Goal: Task Accomplishment & Management: Use online tool/utility

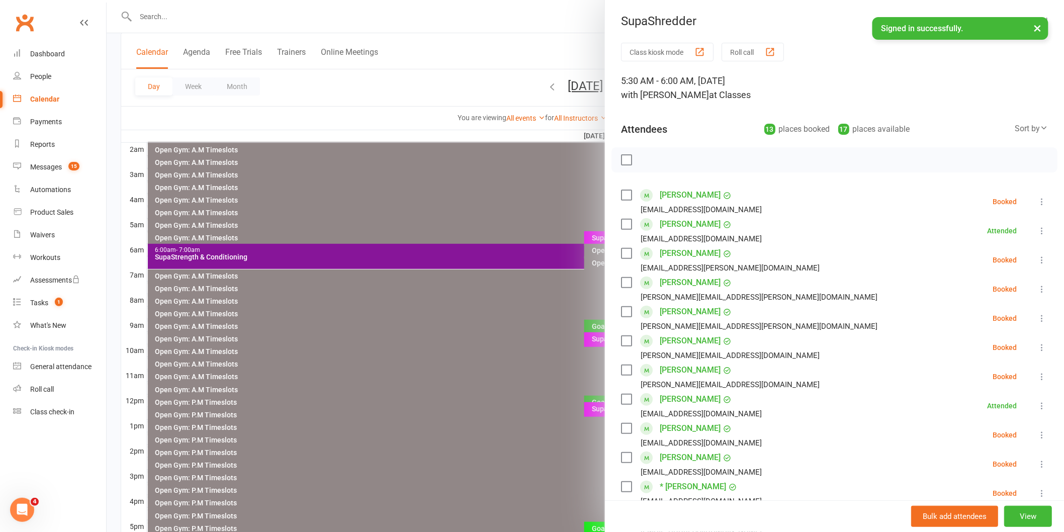
scroll to position [56, 0]
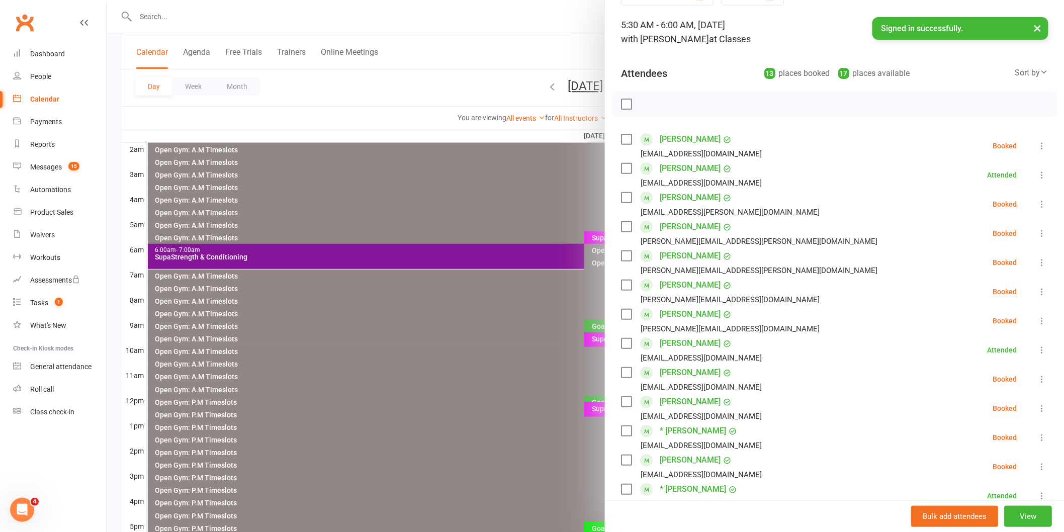
click at [1036, 349] on icon at bounding box center [1041, 350] width 10 height 10
click at [920, 300] on li "[PERSON_NAME] List [PERSON_NAME][EMAIL_ADDRESS][DOMAIN_NAME] Booked More info R…" at bounding box center [834, 291] width 427 height 29
click at [1036, 321] on icon at bounding box center [1041, 321] width 10 height 10
click at [966, 379] on link "Check in" at bounding box center [993, 380] width 108 height 20
click at [1036, 290] on icon at bounding box center [1041, 291] width 10 height 10
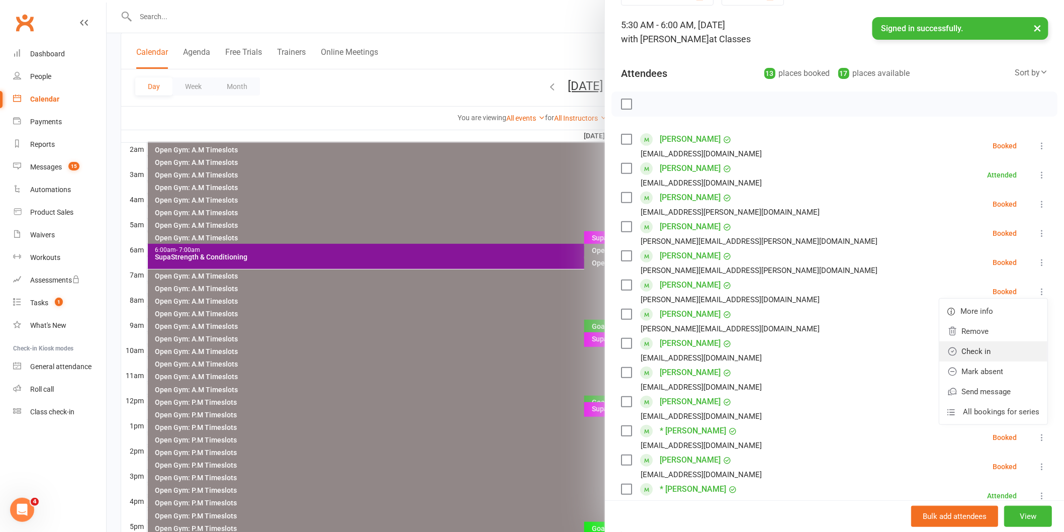
click at [972, 352] on link "Check in" at bounding box center [993, 351] width 108 height 20
click at [1036, 261] on icon at bounding box center [1041, 262] width 10 height 10
click at [971, 330] on link "Check in" at bounding box center [993, 322] width 108 height 20
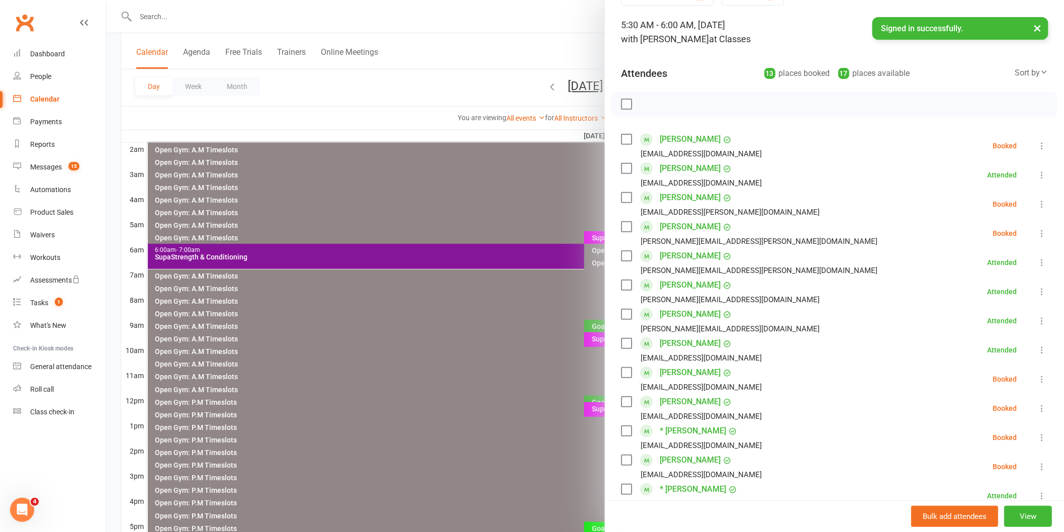
click at [1036, 231] on icon at bounding box center [1041, 233] width 10 height 10
click at [962, 294] on link "Check in" at bounding box center [993, 293] width 108 height 20
click at [1036, 175] on icon at bounding box center [1041, 175] width 10 height 10
click at [888, 227] on li "[PERSON_NAME] [PERSON_NAME][EMAIL_ADDRESS][PERSON_NAME][DOMAIN_NAME] Attended M…" at bounding box center [834, 233] width 427 height 29
click at [1036, 142] on icon at bounding box center [1041, 146] width 10 height 10
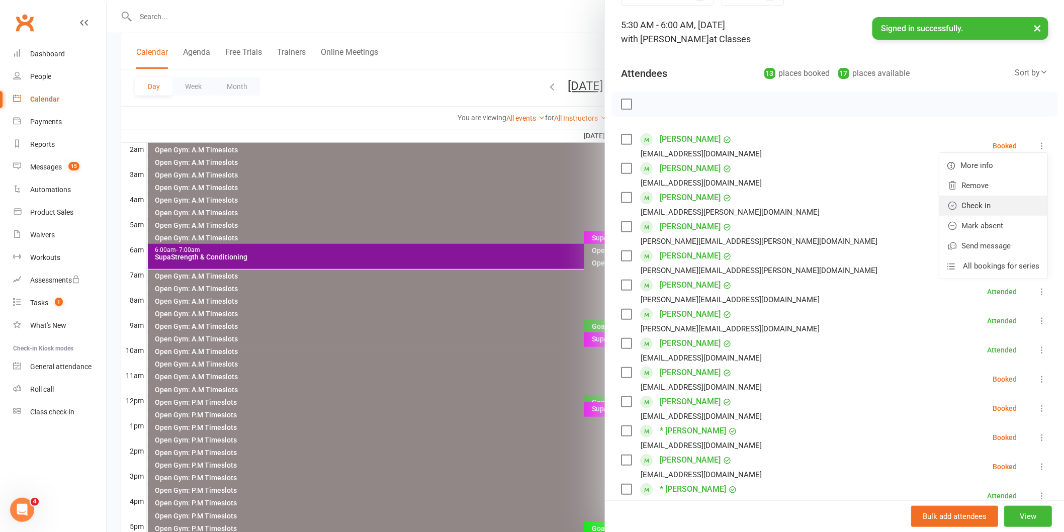
click at [973, 202] on link "Check in" at bounding box center [993, 206] width 108 height 20
click at [1036, 203] on icon at bounding box center [1041, 204] width 10 height 10
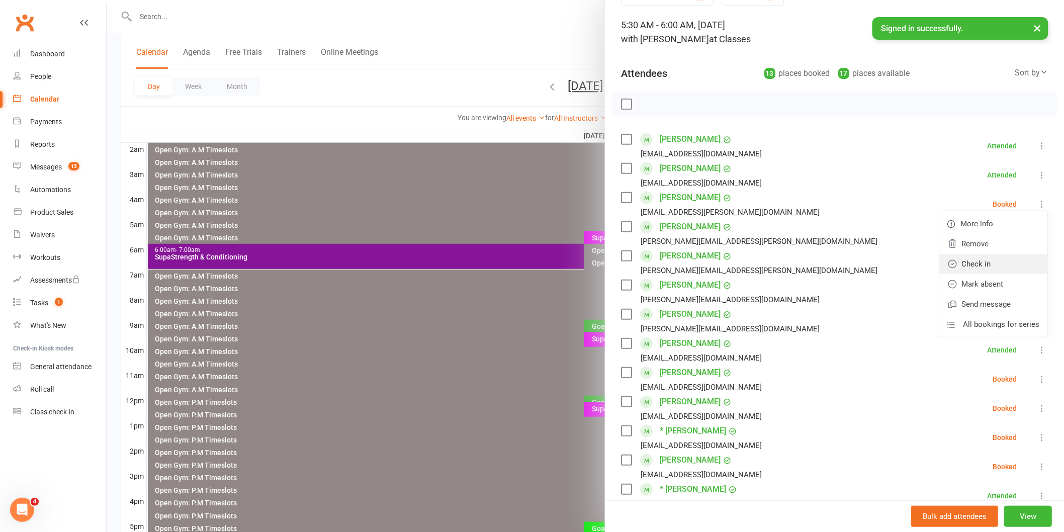
click at [967, 263] on link "Check in" at bounding box center [993, 264] width 108 height 20
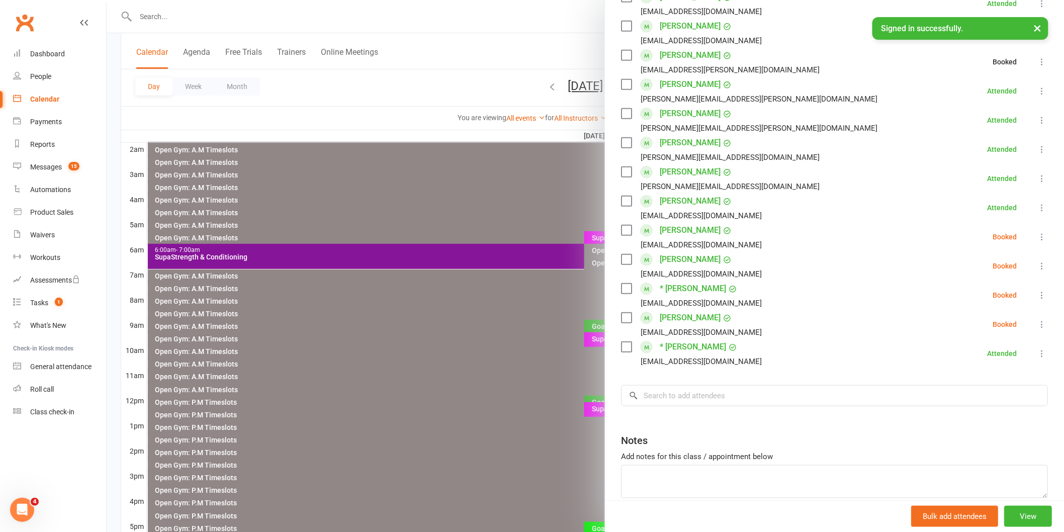
scroll to position [223, 0]
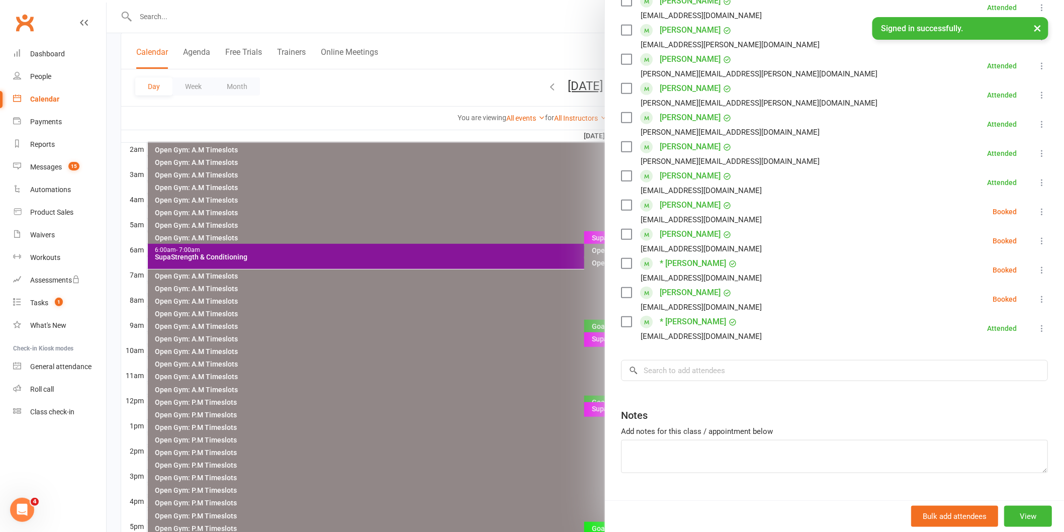
click at [1036, 212] on icon at bounding box center [1041, 212] width 10 height 10
click at [969, 272] on link "Check in" at bounding box center [993, 271] width 108 height 20
click at [1036, 241] on icon at bounding box center [1041, 241] width 10 height 10
click at [969, 304] on link "Check in" at bounding box center [993, 301] width 108 height 20
click at [1036, 269] on icon at bounding box center [1041, 270] width 10 height 10
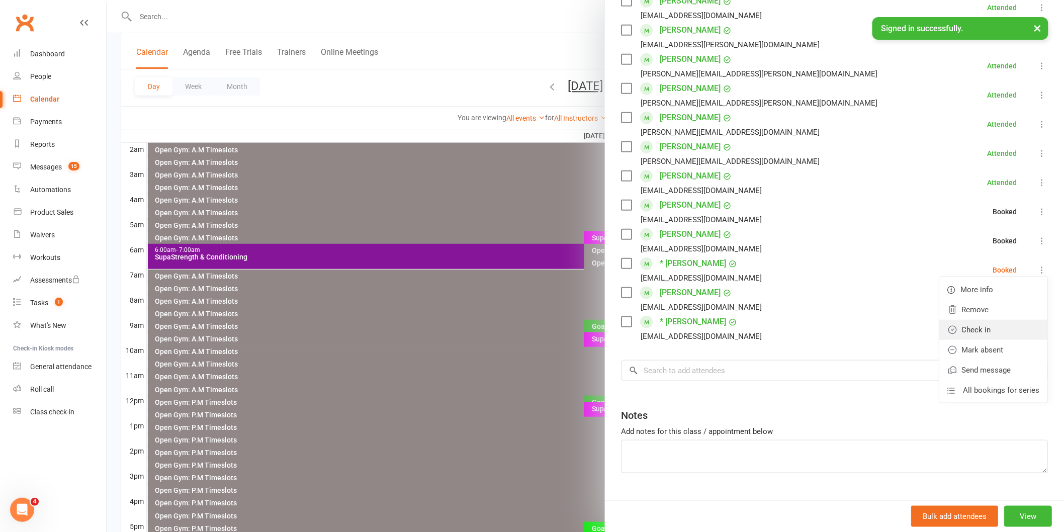
click at [978, 333] on link "Check in" at bounding box center [993, 330] width 108 height 20
click at [1036, 297] on icon at bounding box center [1041, 299] width 10 height 10
click at [972, 358] on link "Check in" at bounding box center [993, 359] width 108 height 20
click at [1036, 210] on icon at bounding box center [1041, 212] width 10 height 10
click at [863, 144] on li "[PERSON_NAME] [PERSON_NAME][EMAIL_ADDRESS][DOMAIN_NAME] Attended More info Remo…" at bounding box center [834, 153] width 427 height 29
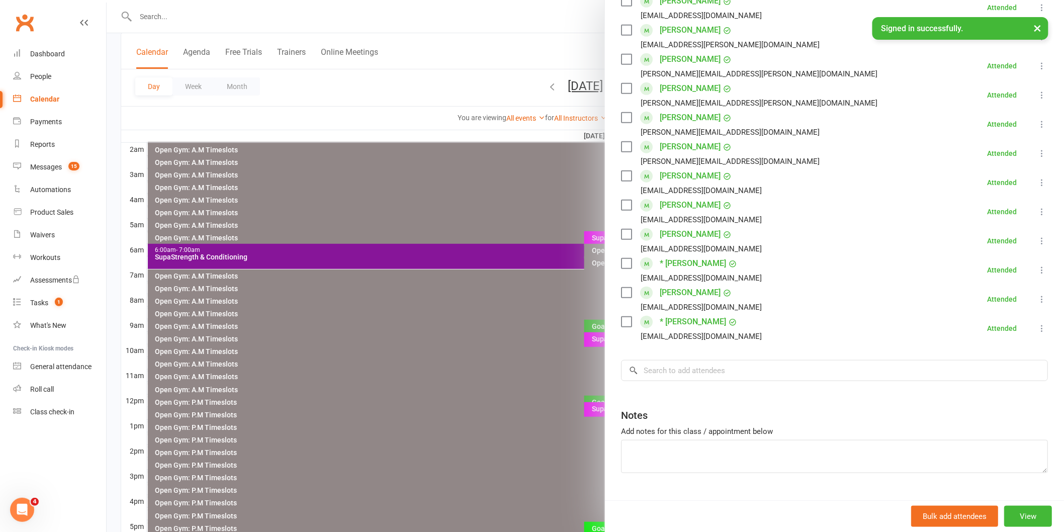
click at [354, 260] on div at bounding box center [585, 266] width 957 height 532
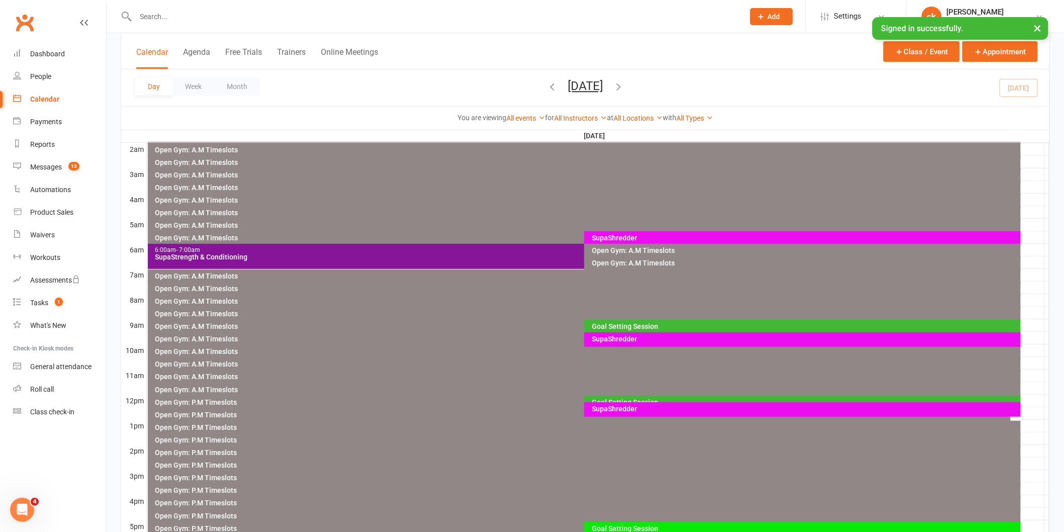
click at [386, 256] on div "SupaStrength & Conditioning" at bounding box center [582, 256] width 854 height 7
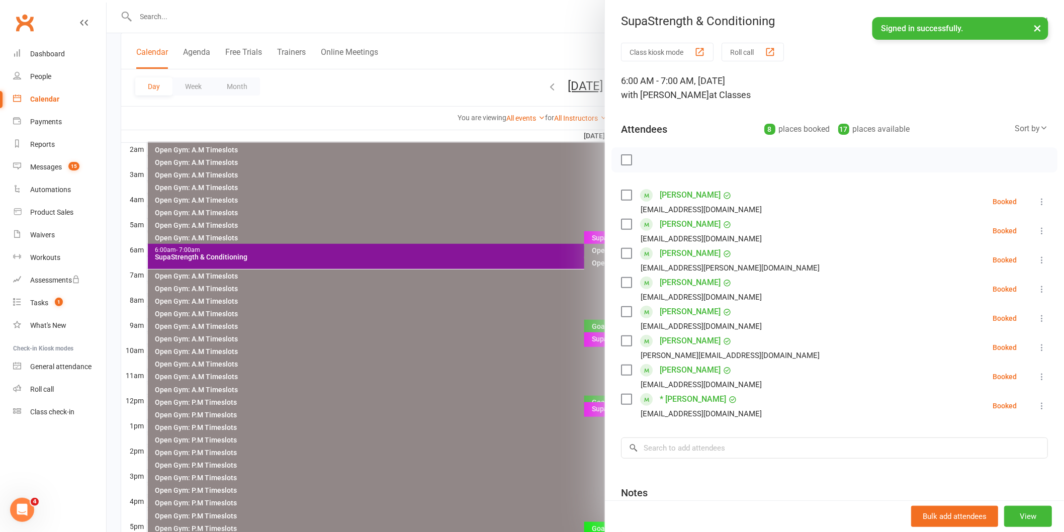
click at [1036, 202] on icon at bounding box center [1041, 202] width 10 height 10
click at [989, 262] on link "Check in" at bounding box center [993, 261] width 108 height 20
click at [1036, 229] on icon at bounding box center [1041, 231] width 10 height 10
click at [979, 292] on link "Check in" at bounding box center [993, 290] width 108 height 20
click at [1036, 259] on icon at bounding box center [1041, 260] width 10 height 10
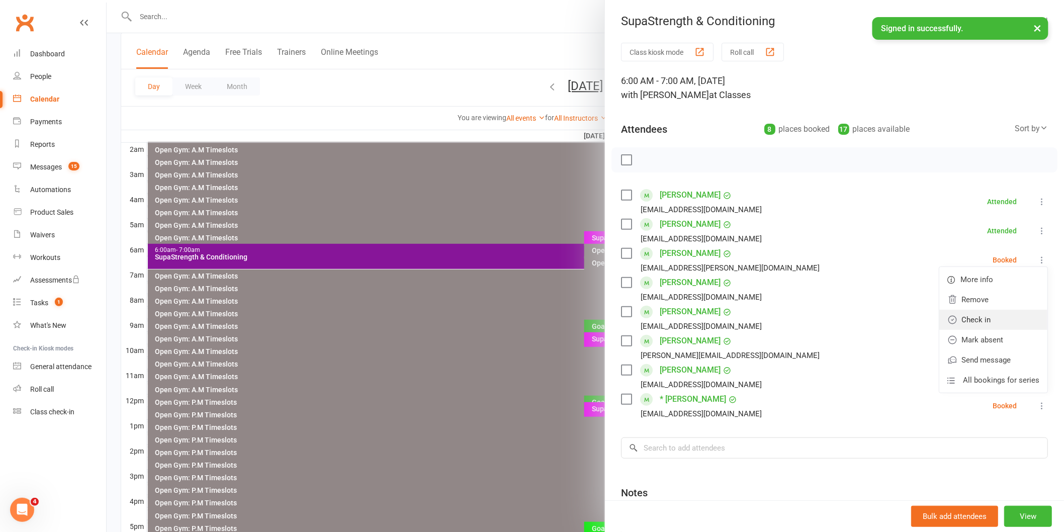
click at [974, 318] on link "Check in" at bounding box center [993, 320] width 108 height 20
click at [1036, 290] on icon at bounding box center [1041, 289] width 10 height 10
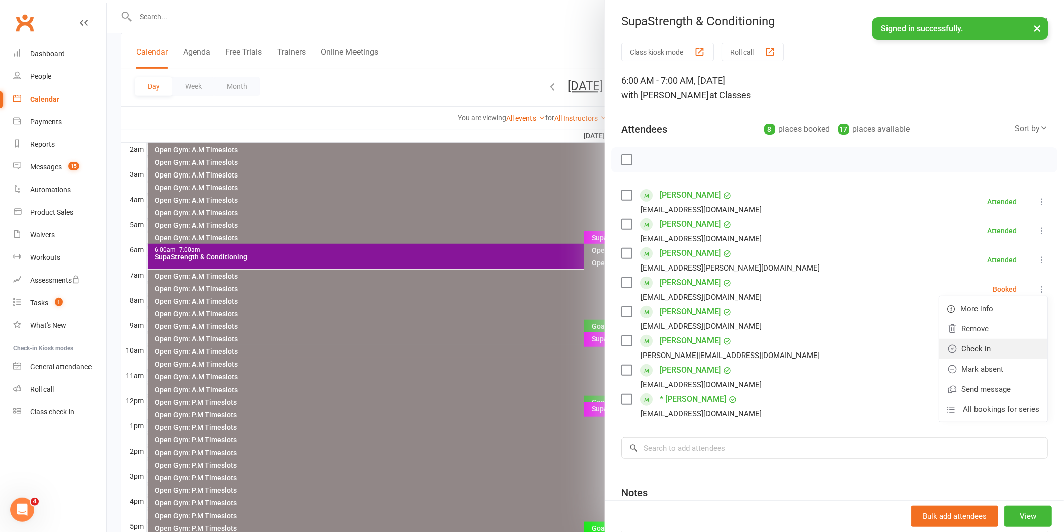
click at [983, 353] on link "Check in" at bounding box center [993, 349] width 108 height 20
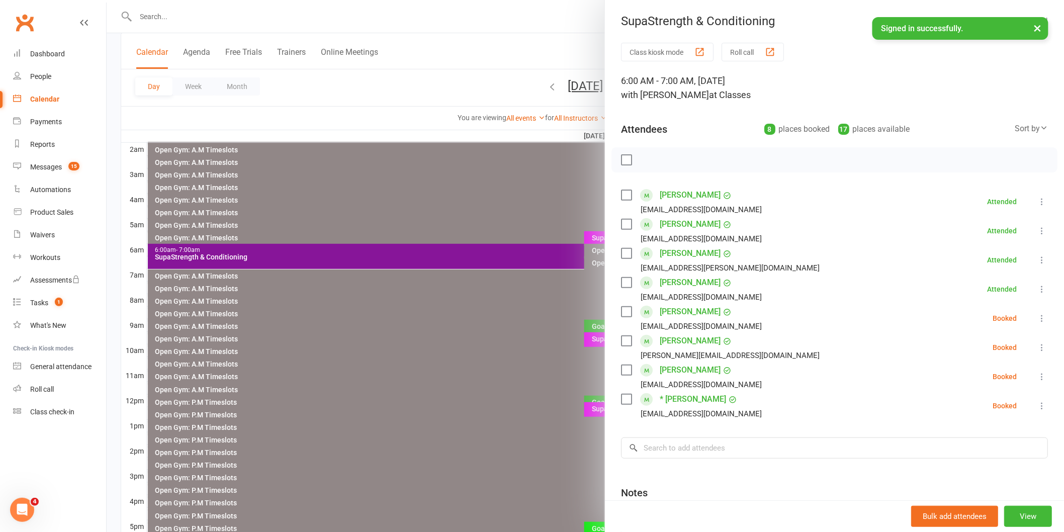
click at [1036, 317] on icon at bounding box center [1041, 318] width 10 height 10
click at [969, 377] on link "Check in" at bounding box center [993, 378] width 108 height 20
click at [1036, 349] on icon at bounding box center [1041, 347] width 10 height 10
click at [973, 408] on link "Check in" at bounding box center [993, 407] width 108 height 20
click at [1036, 375] on icon at bounding box center [1041, 376] width 10 height 10
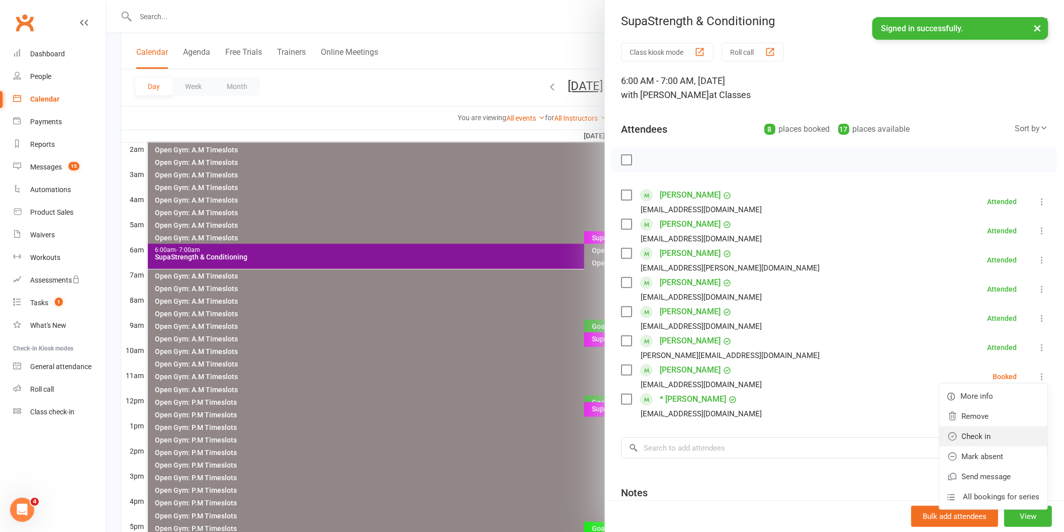
click at [964, 435] on link "Check in" at bounding box center [993, 436] width 108 height 20
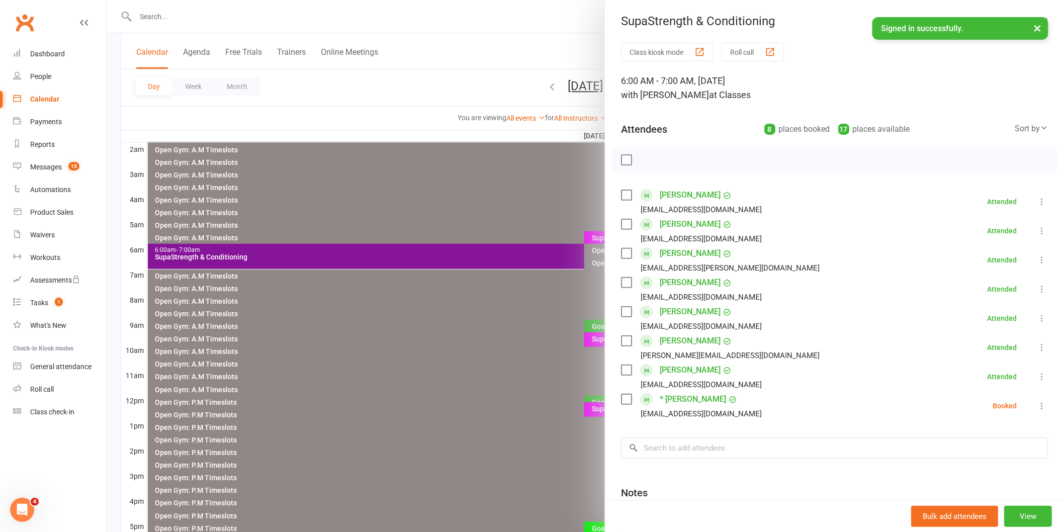
click at [1036, 405] on icon at bounding box center [1041, 406] width 10 height 10
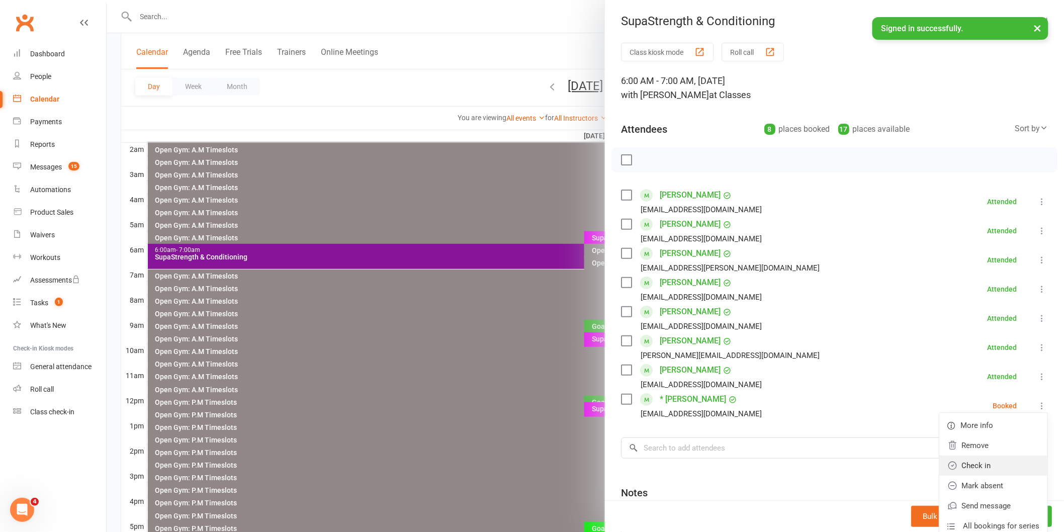
click at [962, 464] on link "Check in" at bounding box center [993, 465] width 108 height 20
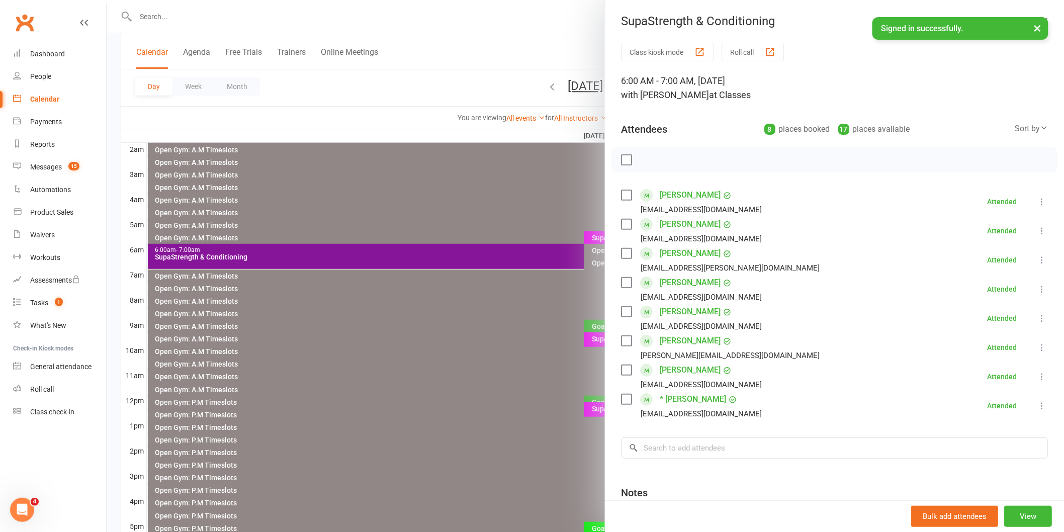
click at [495, 177] on div at bounding box center [585, 266] width 957 height 532
